Goal: Use online tool/utility: Use online tool/utility

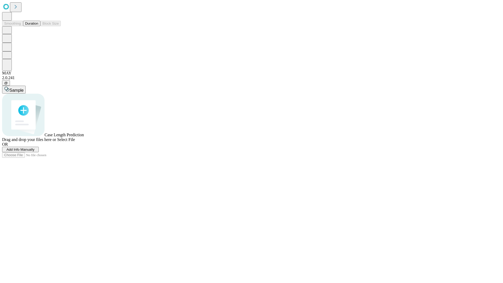
click at [38, 26] on button "Duration" at bounding box center [31, 24] width 17 height 6
click at [24, 88] on span "Sample" at bounding box center [16, 90] width 14 height 4
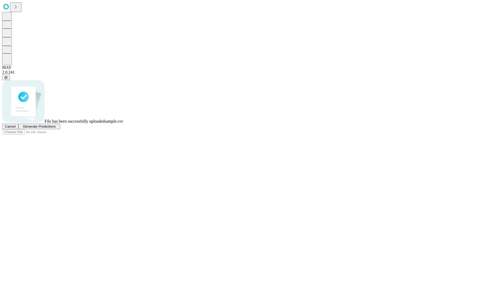
click at [56, 128] on span "Generate Predictions" at bounding box center [39, 126] width 33 height 4
